Goal: Information Seeking & Learning: Learn about a topic

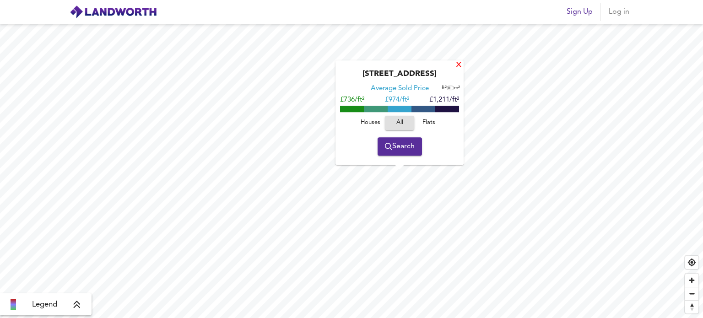
click at [456, 64] on div "X" at bounding box center [459, 65] width 8 height 9
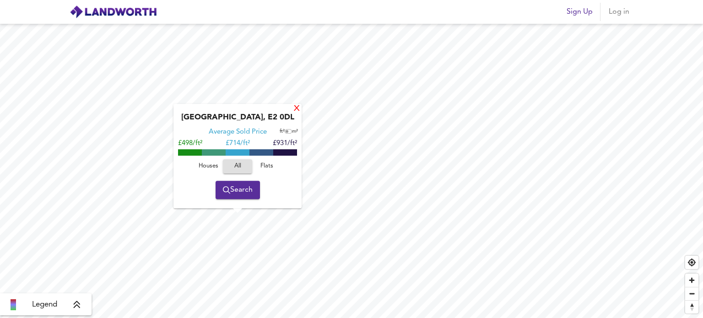
click at [295, 109] on div "X" at bounding box center [297, 109] width 8 height 9
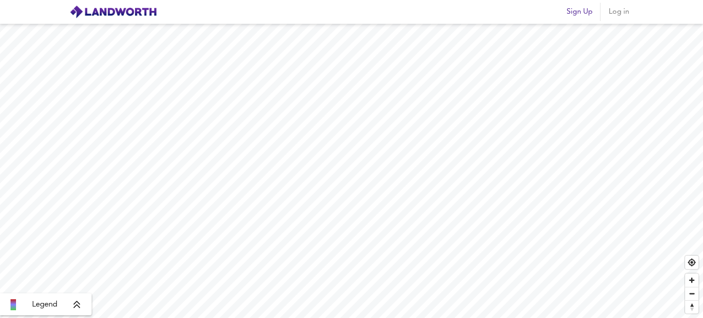
click at [79, 303] on icon at bounding box center [77, 304] width 6 height 7
click at [84, 237] on icon at bounding box center [84, 239] width 8 height 9
click at [81, 311] on div "Legend" at bounding box center [45, 304] width 91 height 22
click at [77, 306] on icon at bounding box center [77, 304] width 8 height 9
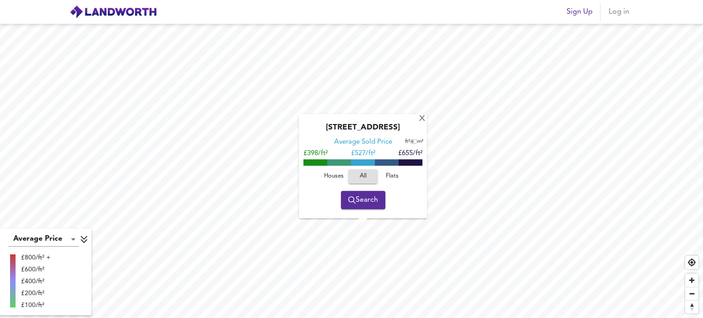
click at [334, 178] on span "Houses" at bounding box center [333, 176] width 25 height 11
click at [411, 143] on input "checkbox" at bounding box center [412, 142] width 14 height 5
checkbox input "true"
click at [423, 119] on div "X" at bounding box center [422, 119] width 8 height 9
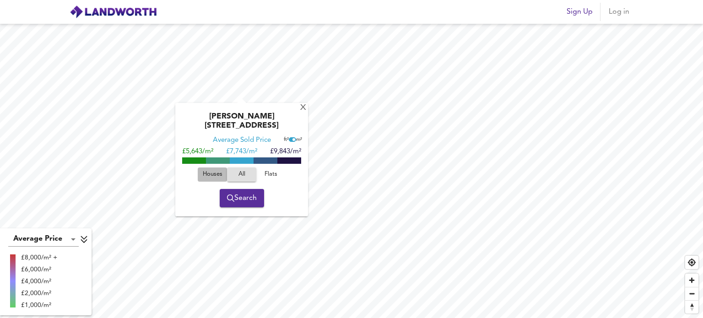
click at [213, 169] on span "Houses" at bounding box center [212, 174] width 25 height 11
click at [294, 137] on input "checkbox" at bounding box center [294, 139] width 14 height 5
checkbox input "false"
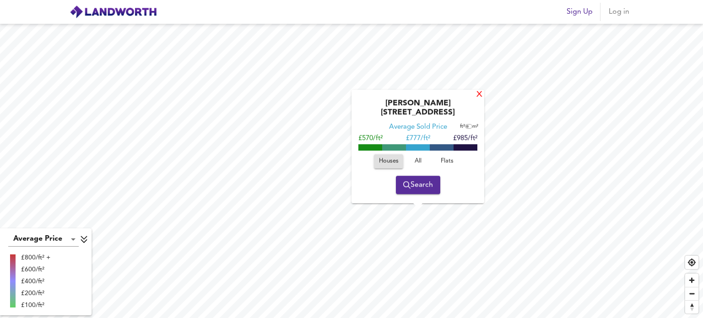
click at [477, 99] on div "X" at bounding box center [479, 95] width 8 height 9
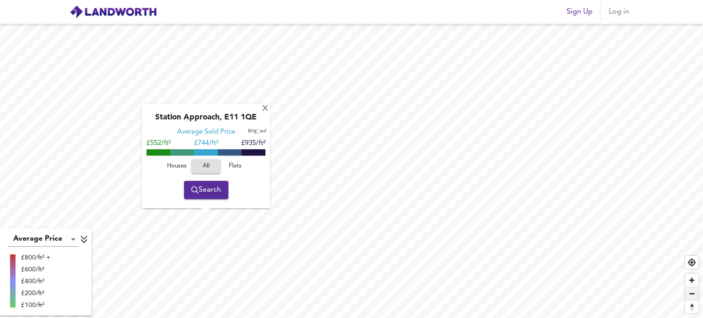
click at [692, 290] on span "Zoom out" at bounding box center [691, 293] width 13 height 13
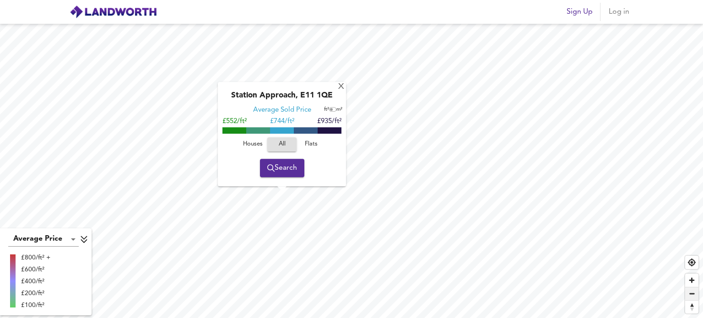
click at [692, 290] on span "Zoom out" at bounding box center [691, 293] width 13 height 13
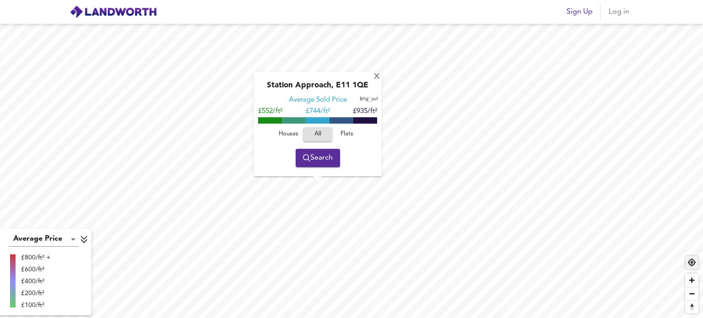
click at [694, 264] on span "Find my location" at bounding box center [691, 262] width 13 height 13
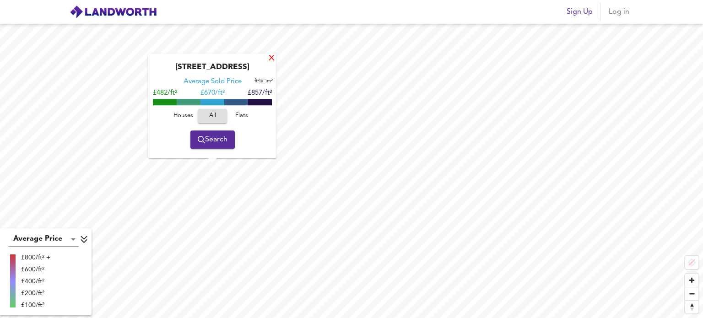
click at [269, 61] on div "X" at bounding box center [272, 58] width 8 height 9
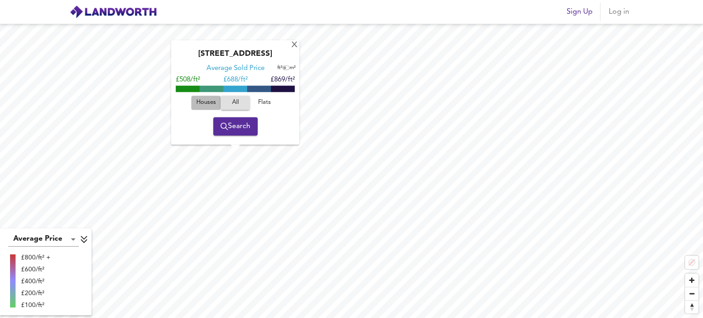
click at [199, 98] on span "Houses" at bounding box center [206, 102] width 25 height 11
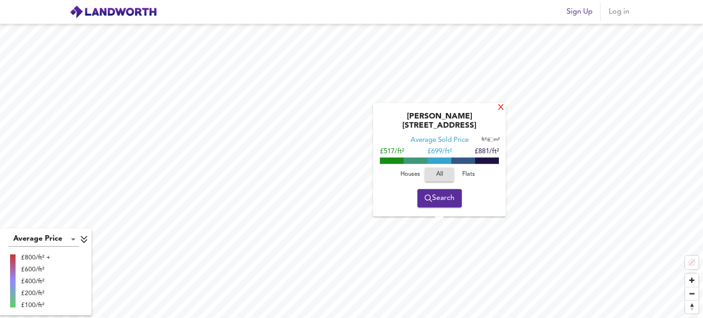
click at [498, 113] on div "X" at bounding box center [501, 108] width 8 height 9
